Goal: Communication & Community: Answer question/provide support

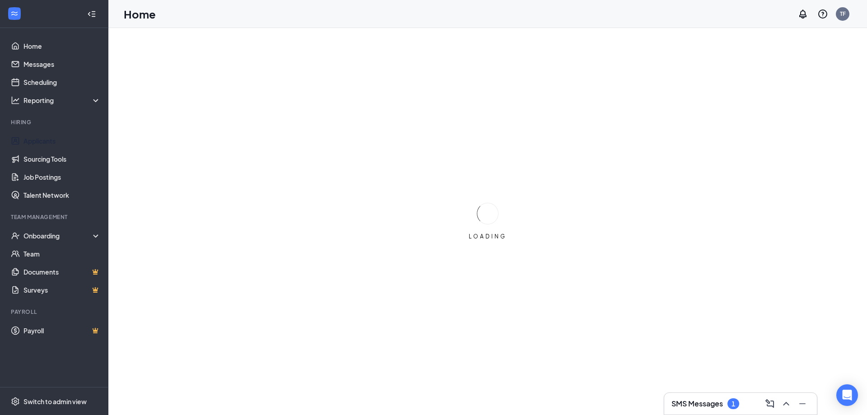
click at [38, 139] on link "Applicants" at bounding box center [61, 141] width 77 height 18
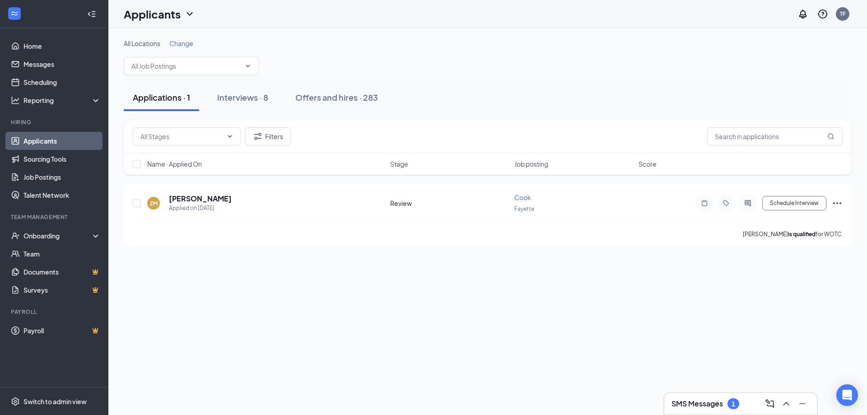
click at [245, 95] on div "Interviews · 8" at bounding box center [242, 97] width 51 height 11
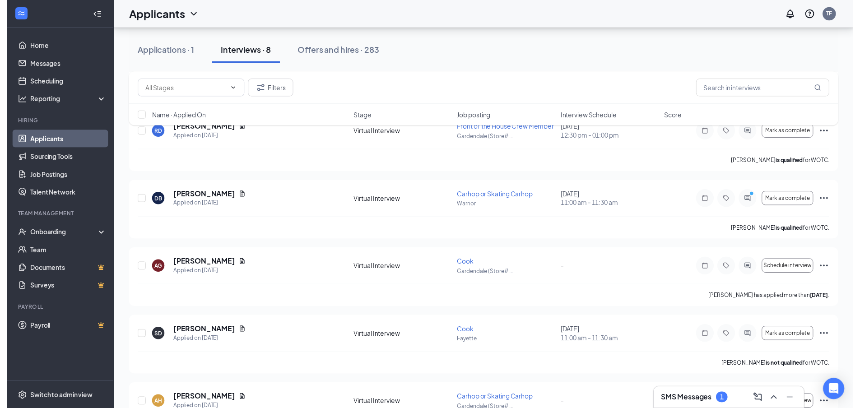
scroll to position [150, 0]
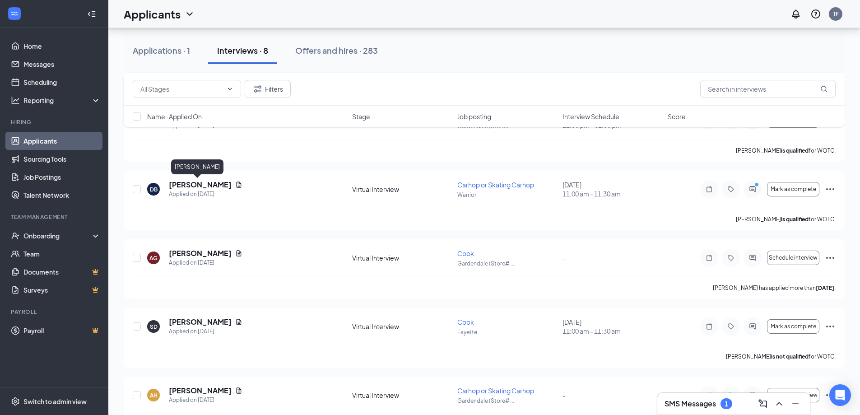
click at [195, 183] on h5 "[PERSON_NAME]" at bounding box center [200, 185] width 63 height 10
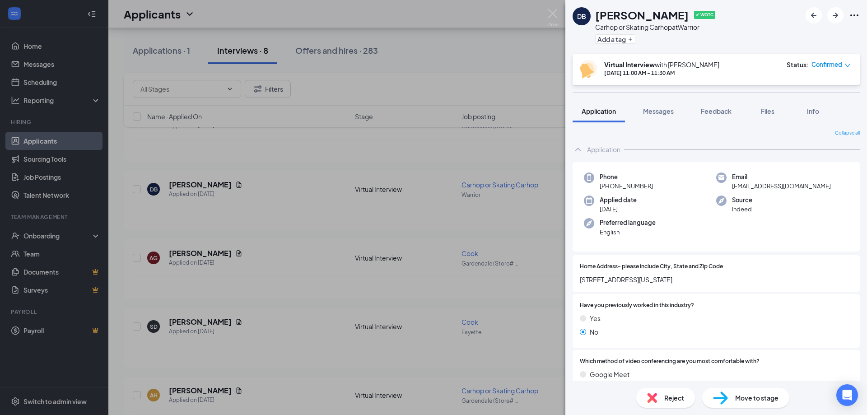
click at [855, 14] on icon "Ellipses" at bounding box center [854, 15] width 11 height 11
click at [790, 35] on link "View full application" at bounding box center [786, 32] width 58 height 10
click at [552, 12] on img at bounding box center [552, 18] width 11 height 18
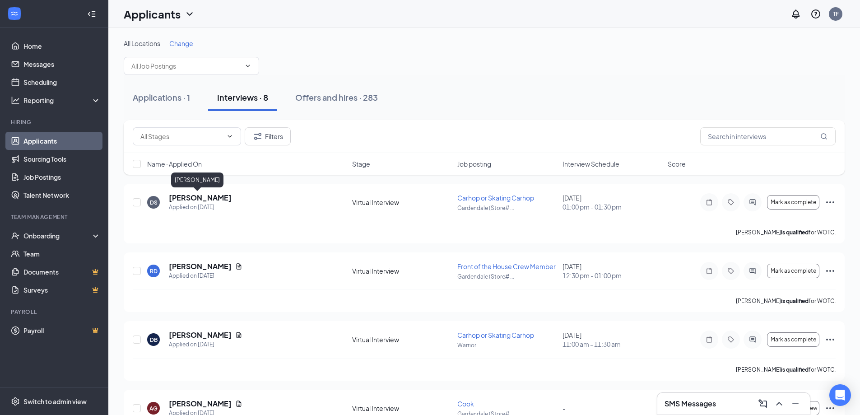
click at [190, 199] on h5 "[PERSON_NAME]" at bounding box center [200, 198] width 63 height 10
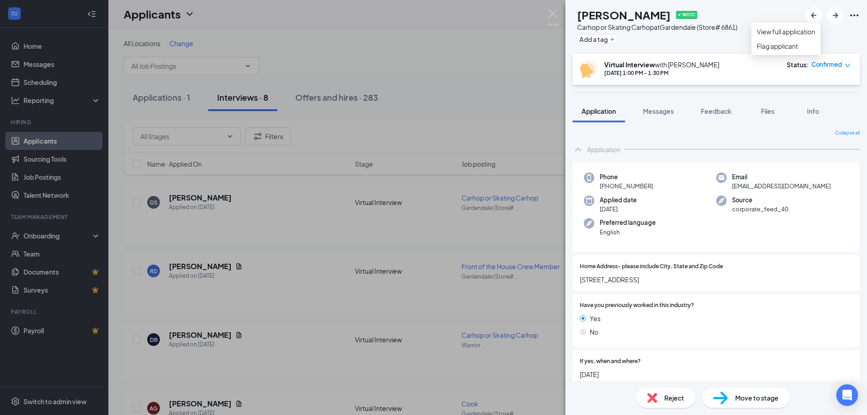
click at [855, 14] on icon "Ellipses" at bounding box center [854, 15] width 11 height 11
click at [804, 33] on link "View full application" at bounding box center [786, 32] width 58 height 10
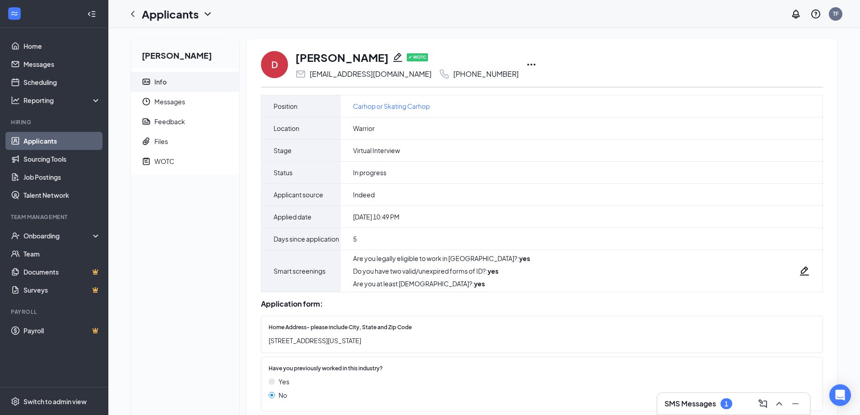
click at [526, 63] on icon "Ellipses" at bounding box center [531, 64] width 11 height 11
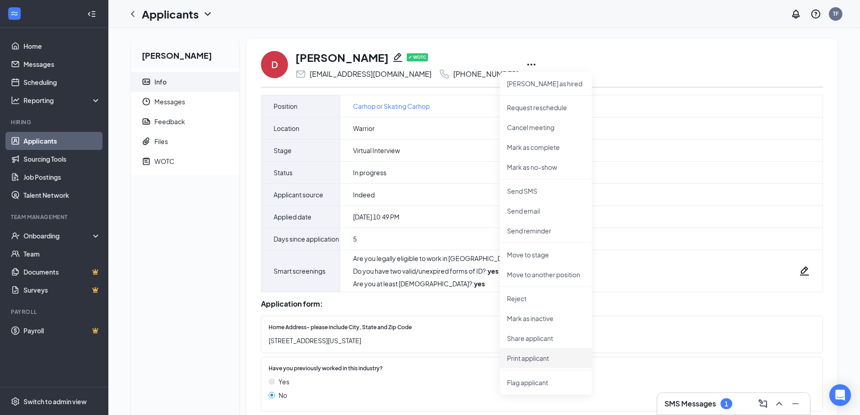
click at [535, 361] on p "Print applicant" at bounding box center [546, 357] width 78 height 9
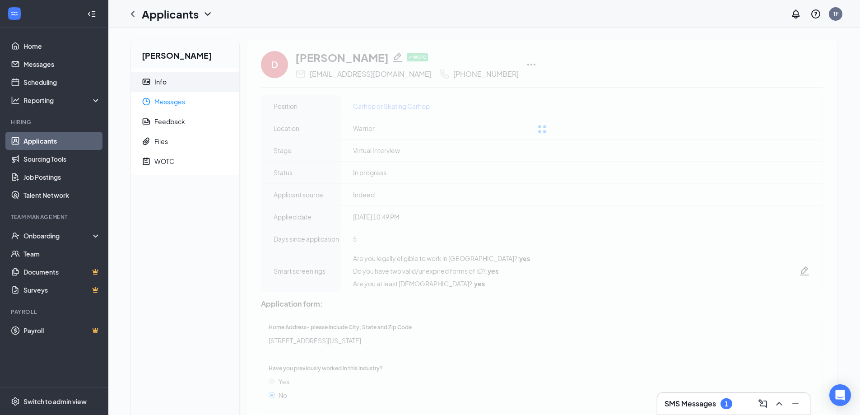
click at [178, 105] on span "Messages" at bounding box center [193, 102] width 78 height 20
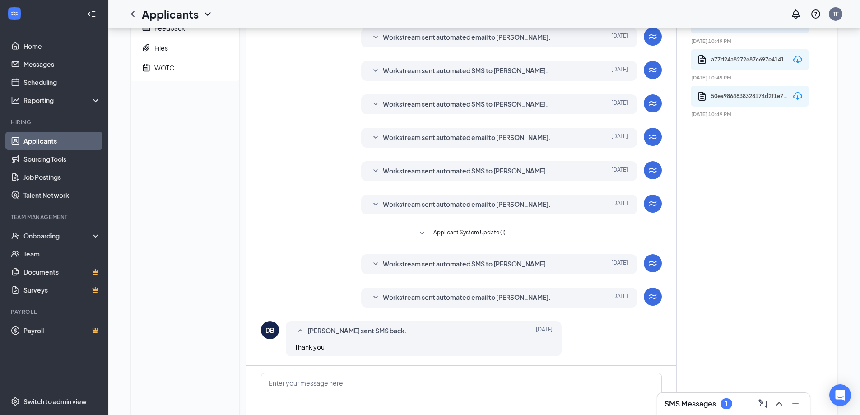
scroll to position [165, 0]
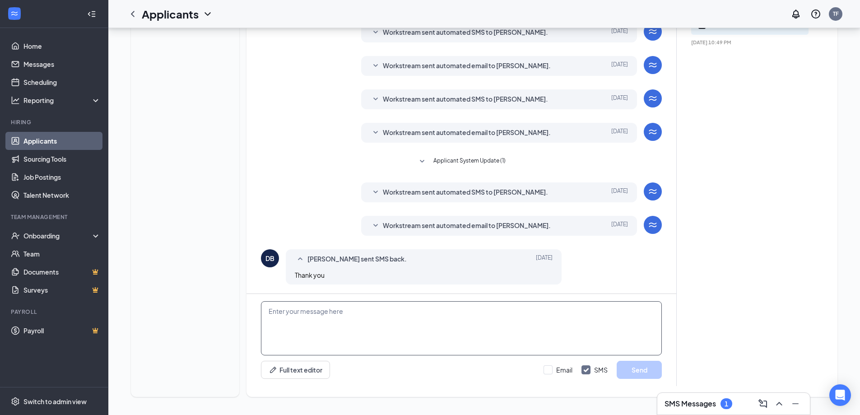
click at [339, 319] on textarea at bounding box center [461, 328] width 401 height 54
paste textarea "Hi, I'm confirming your interview [DATE] at: 12:00 on Facetime. To confirm this…"
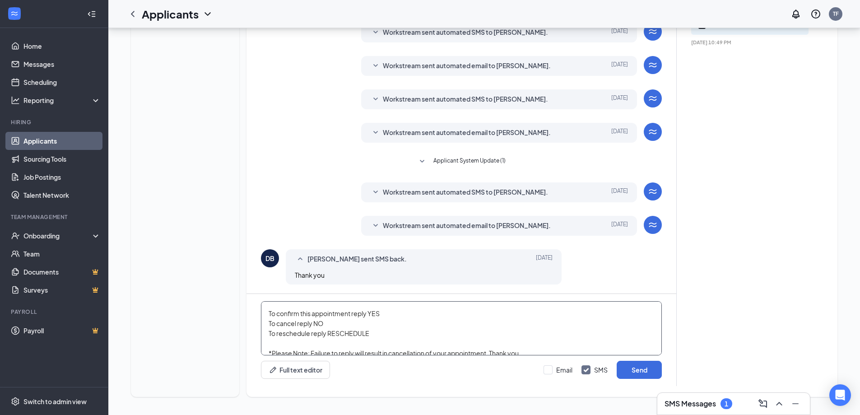
scroll to position [0, 0]
click at [275, 330] on textarea "Hi, I'm confirming your interview [DATE] at: 12:00 on Facetime. To confirm this…" at bounding box center [461, 328] width 401 height 54
type textarea "Hi, I'm confirming your interview today at: 11:00 on Facetime. To confirm this …"
click at [551, 371] on input "Email" at bounding box center [558, 369] width 29 height 9
checkbox input "true"
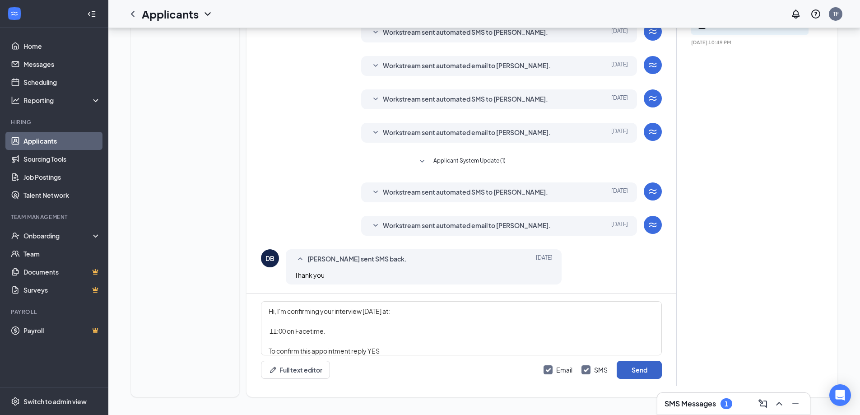
click at [629, 370] on button "Send" at bounding box center [639, 370] width 45 height 18
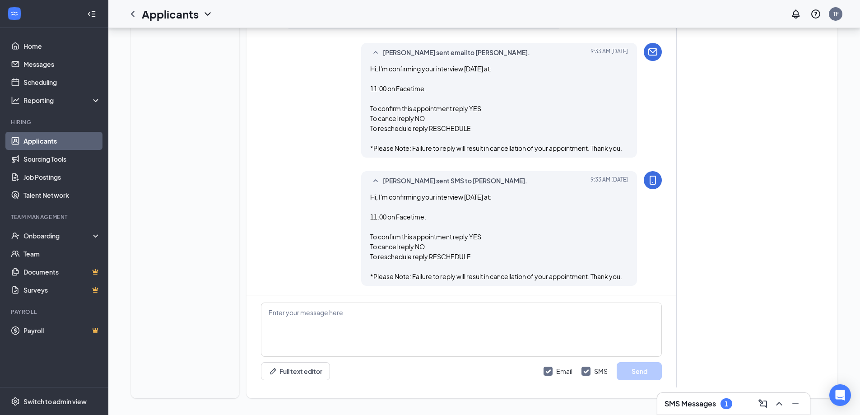
scroll to position [422, 0]
click at [355, 316] on textarea at bounding box center [461, 328] width 401 height 54
paste textarea "Thank you for confirming your interview. Please utilize these tips to make your…"
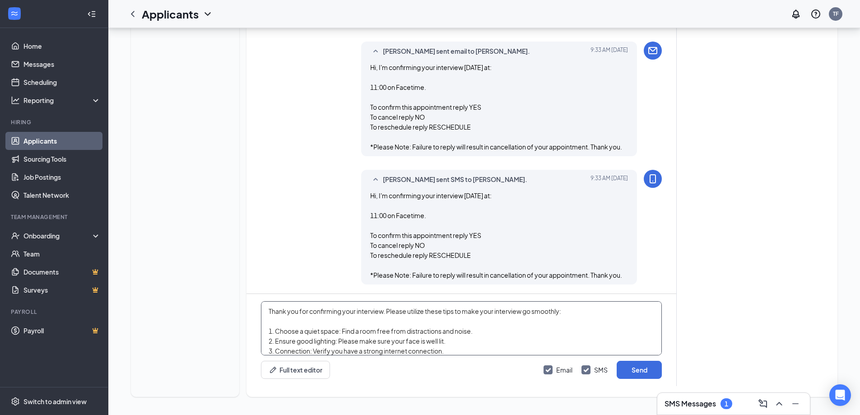
scroll to position [40, 0]
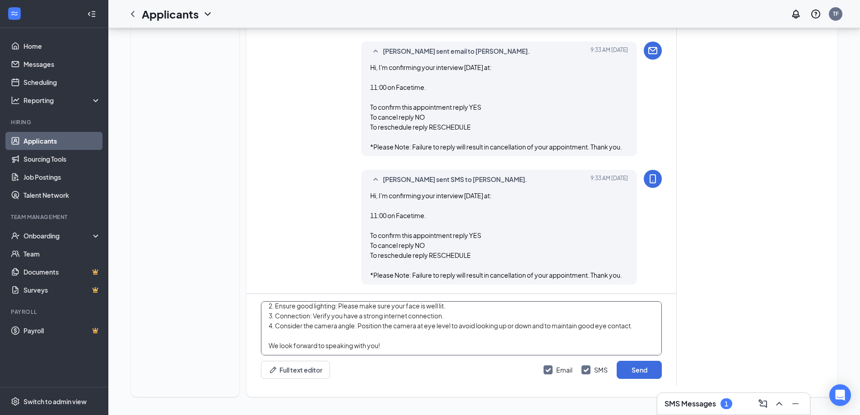
type textarea "Thank you for confirming your interview. Please utilize these tips to make your…"
click at [637, 374] on button "Send" at bounding box center [639, 370] width 45 height 18
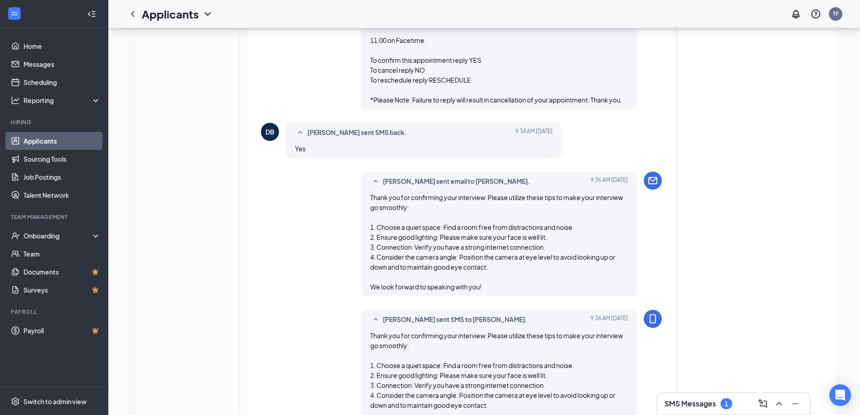
scroll to position [596, 0]
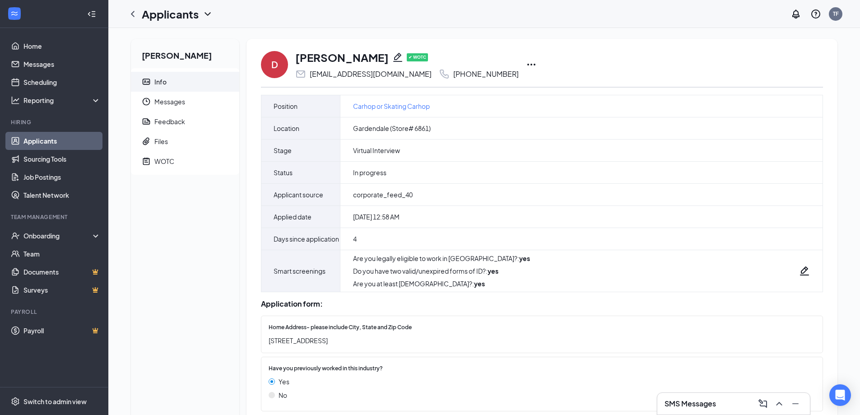
click at [526, 62] on icon "Ellipses" at bounding box center [531, 64] width 11 height 11
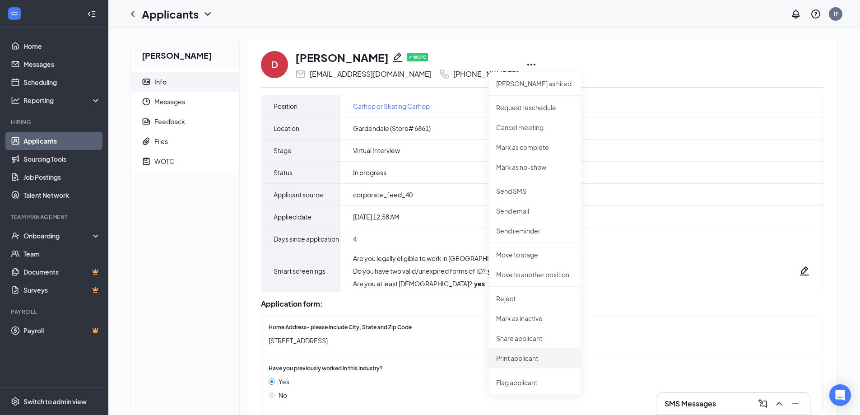
click at [532, 355] on p "Print applicant" at bounding box center [535, 357] width 78 height 9
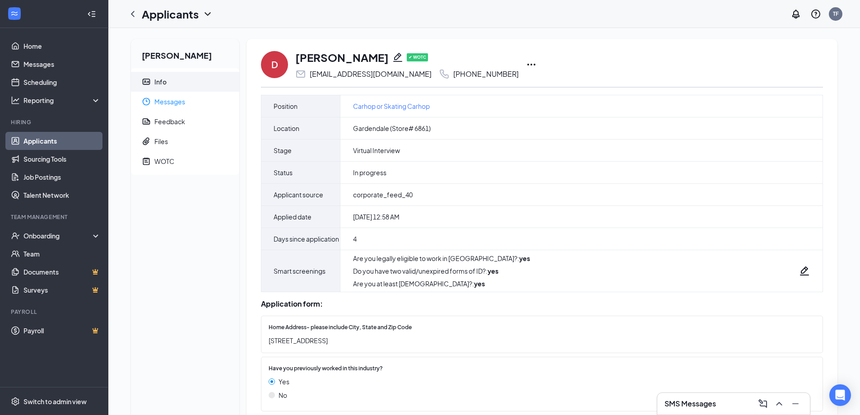
click at [162, 97] on span "Messages" at bounding box center [193, 102] width 78 height 20
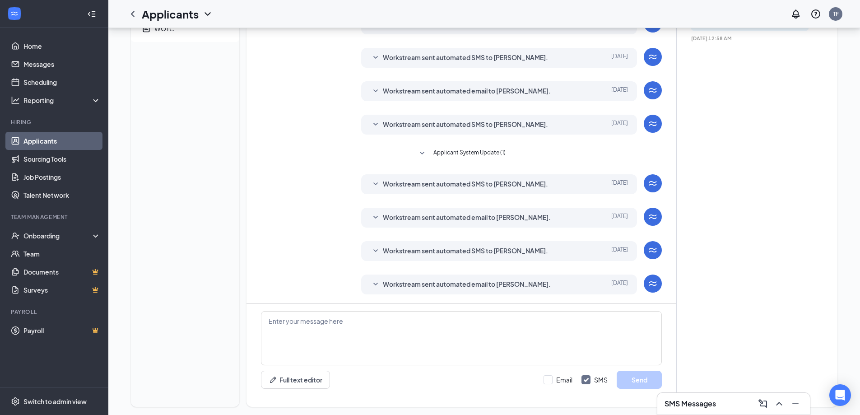
scroll to position [143, 0]
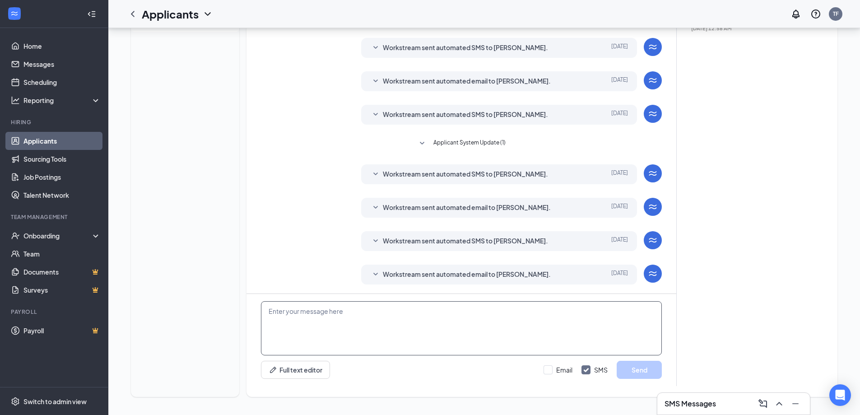
click at [442, 326] on textarea at bounding box center [461, 328] width 401 height 54
paste textarea "Hi, I'm confirming your interview today at: 12:00 on Facetime. To confirm this …"
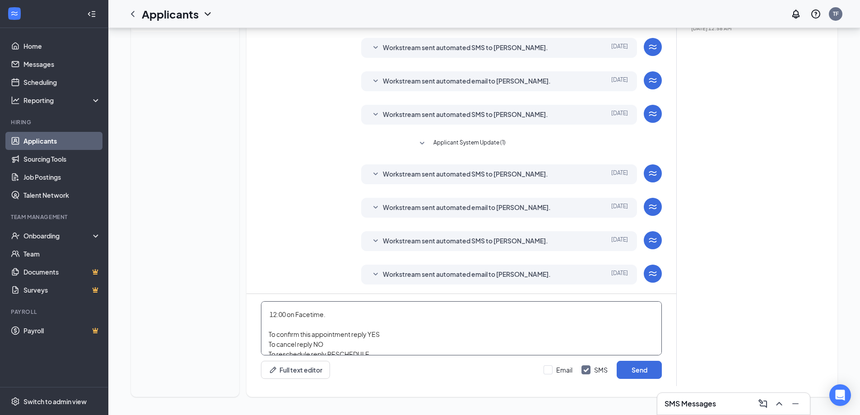
scroll to position [0, 0]
drag, startPoint x: 325, startPoint y: 330, endPoint x: 272, endPoint y: 331, distance: 52.8
click at [272, 331] on textarea "Hi, I'm confirming your interview today at: 12:00 on Facetime. To confirm this …" at bounding box center [461, 328] width 401 height 54
type textarea "Hi, I'm confirming your interview today at: 1:00 on ZOOM. To confirm this appoi…"
click at [547, 369] on input "Email" at bounding box center [558, 369] width 29 height 9
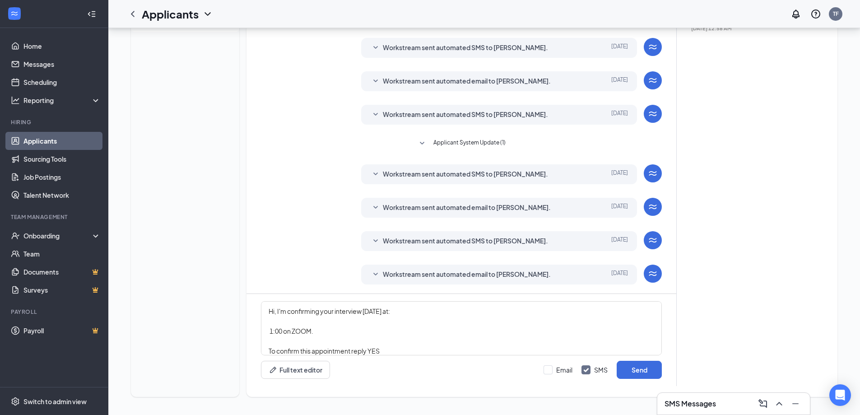
checkbox input "true"
click at [637, 372] on button "Send" at bounding box center [639, 370] width 45 height 18
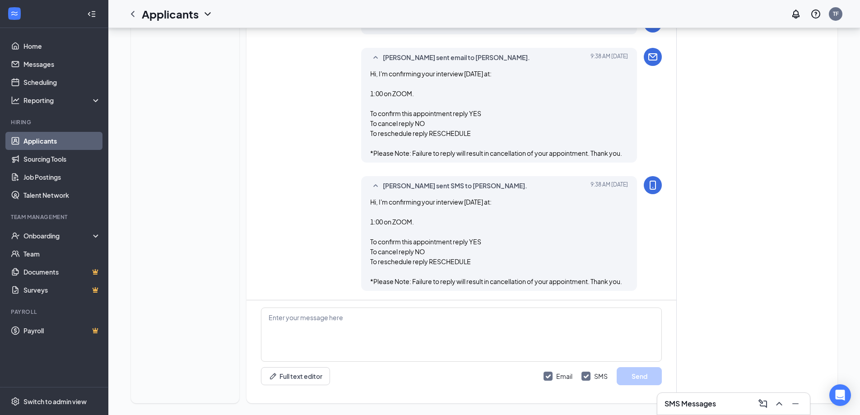
scroll to position [399, 0]
